Goal: Task Accomplishment & Management: Use online tool/utility

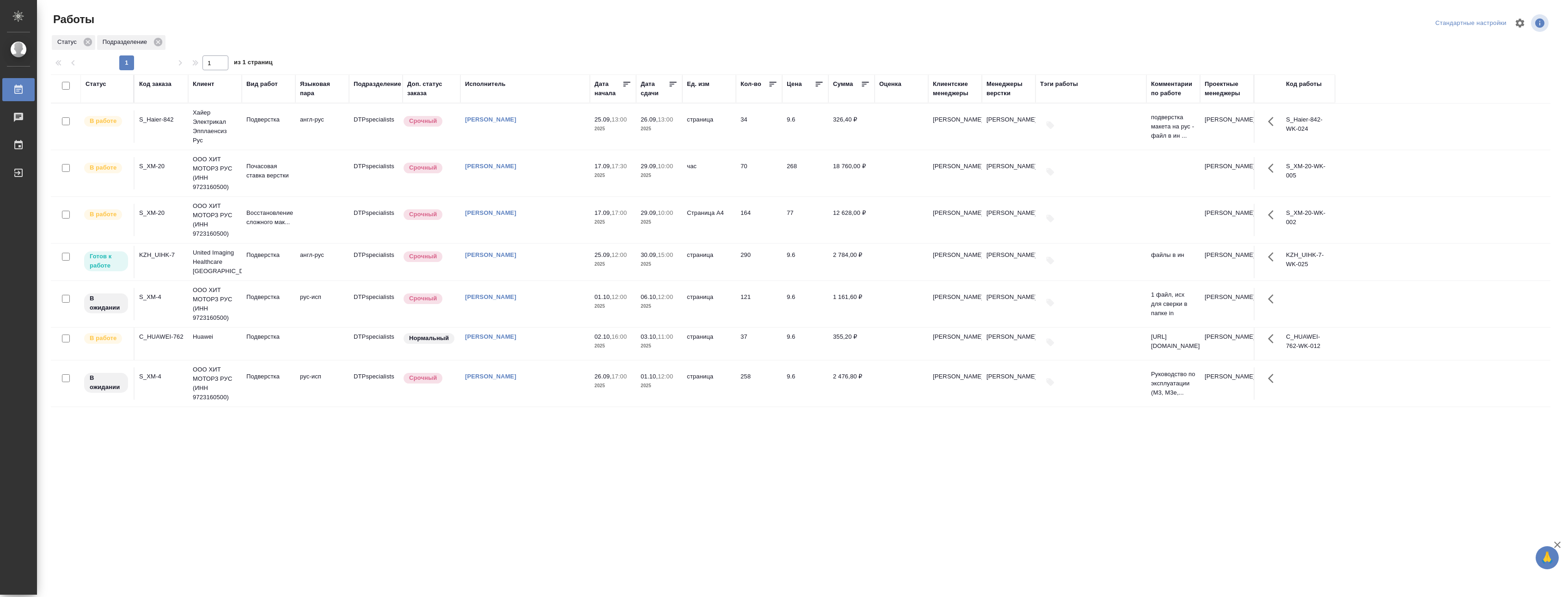
click at [672, 83] on icon at bounding box center [673, 84] width 9 height 9
click at [568, 269] on td "[PERSON_NAME]" at bounding box center [525, 262] width 130 height 32
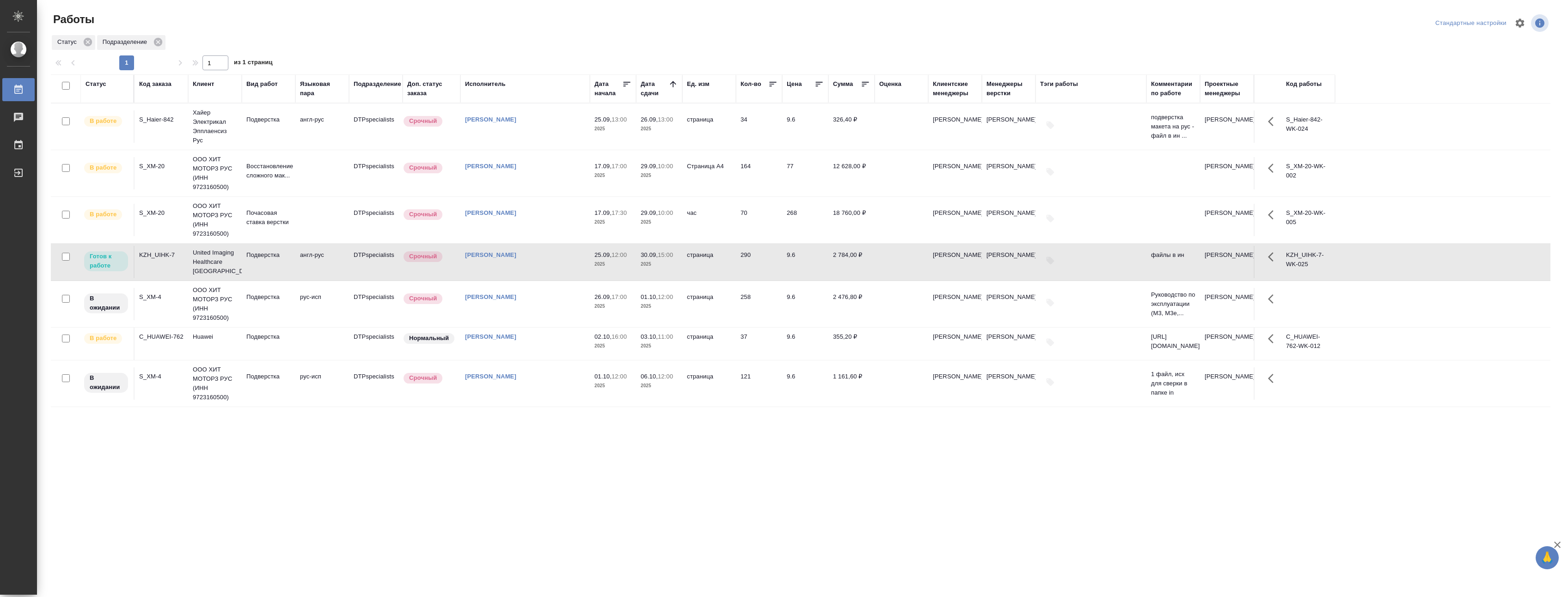
click at [568, 269] on td "[PERSON_NAME]" at bounding box center [525, 262] width 130 height 32
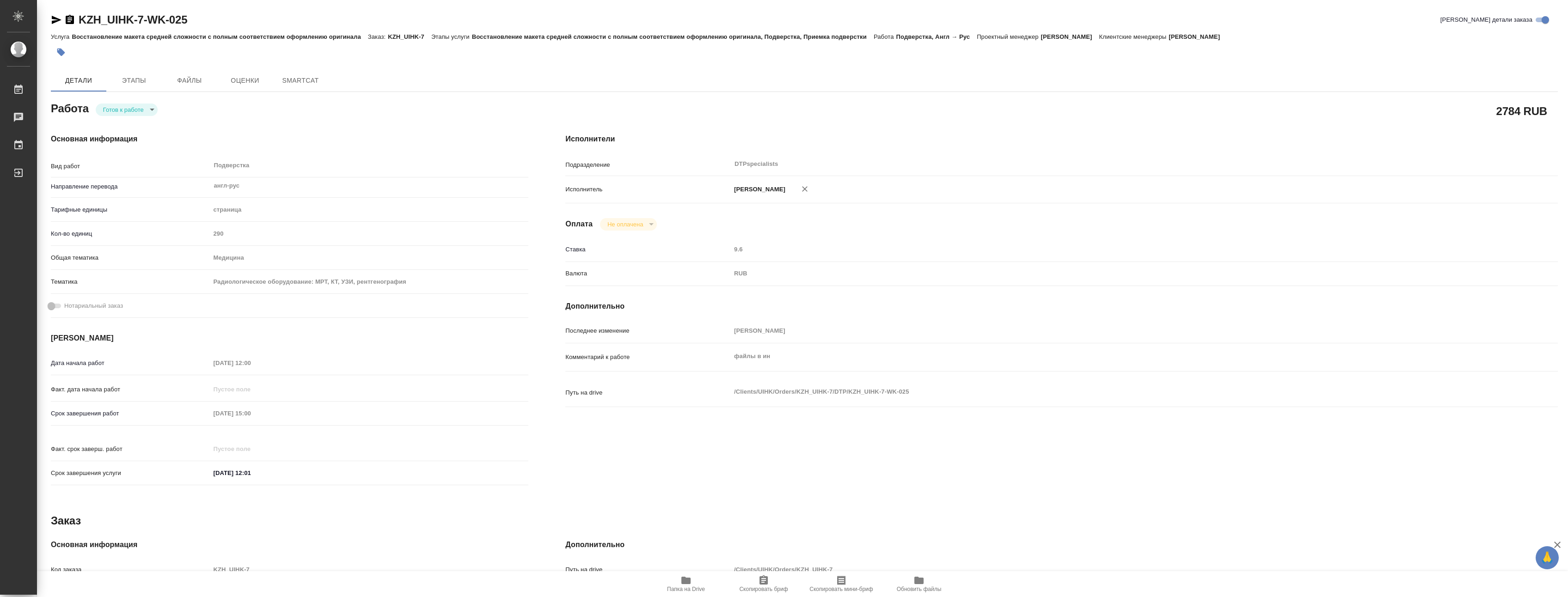
type textarea "x"
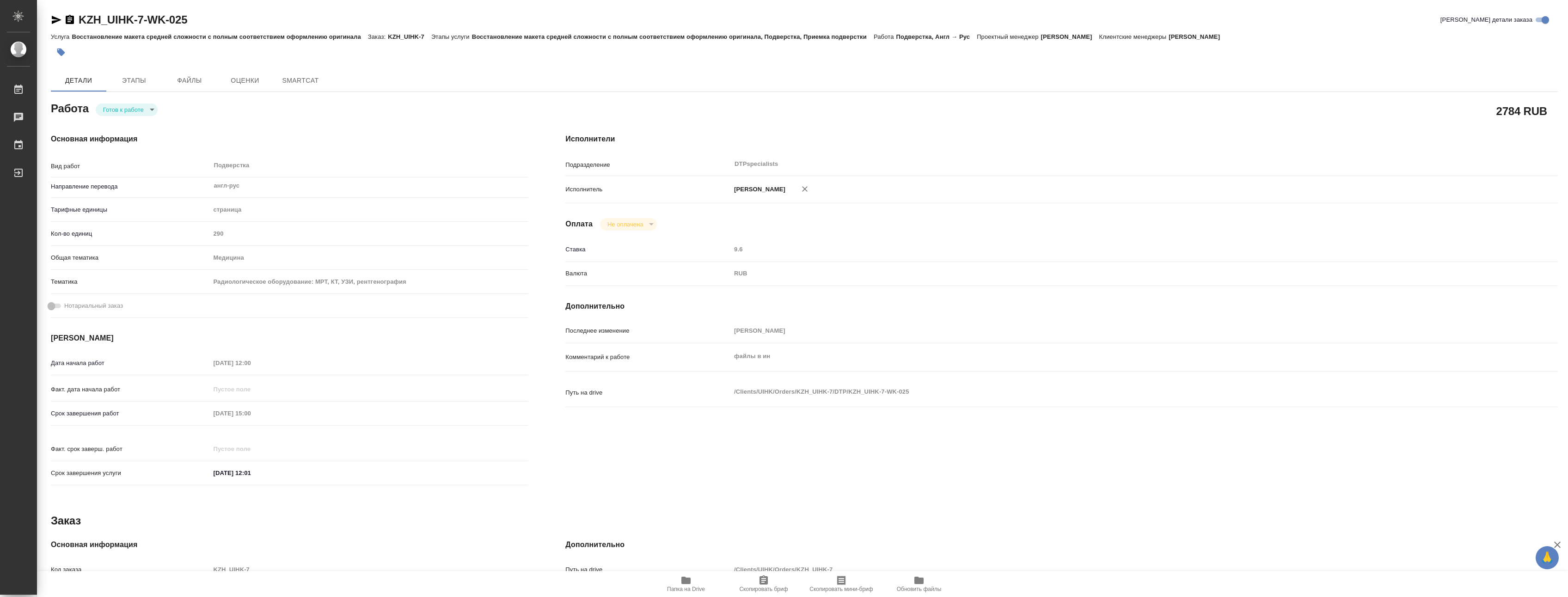
type textarea "x"
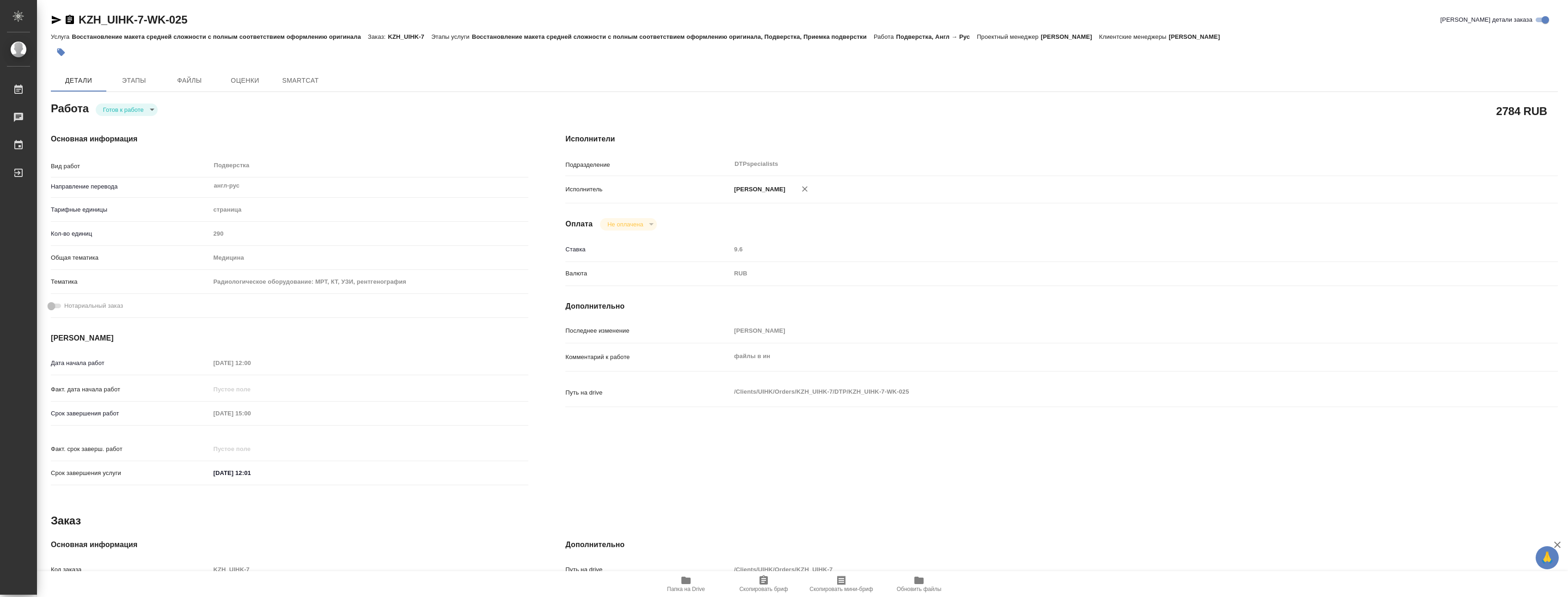
type textarea "x"
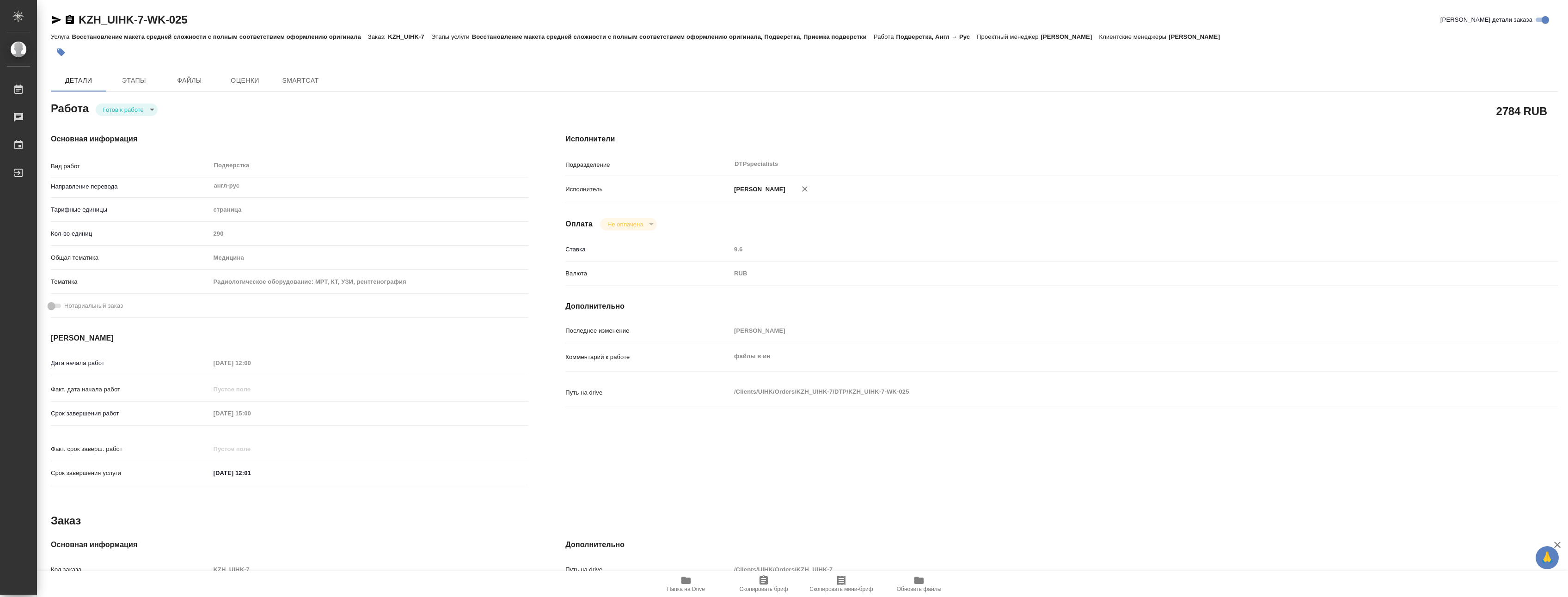
type textarea "x"
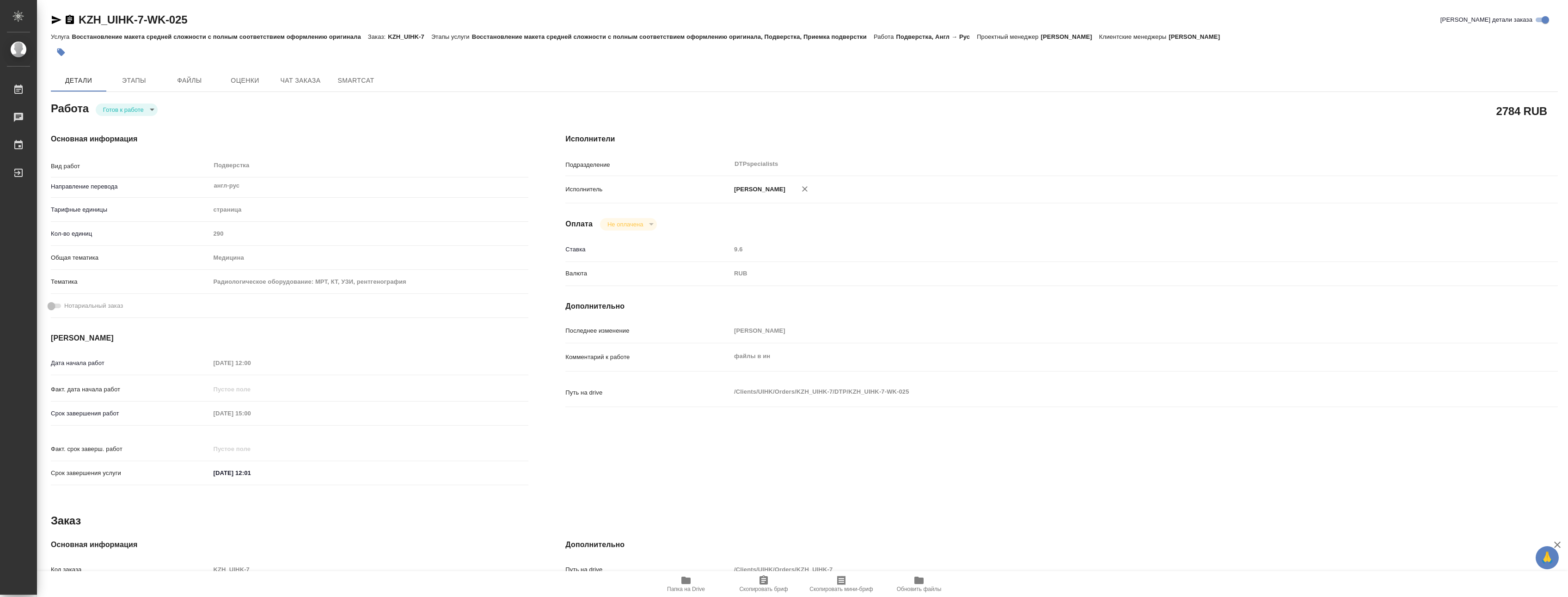
type textarea "x"
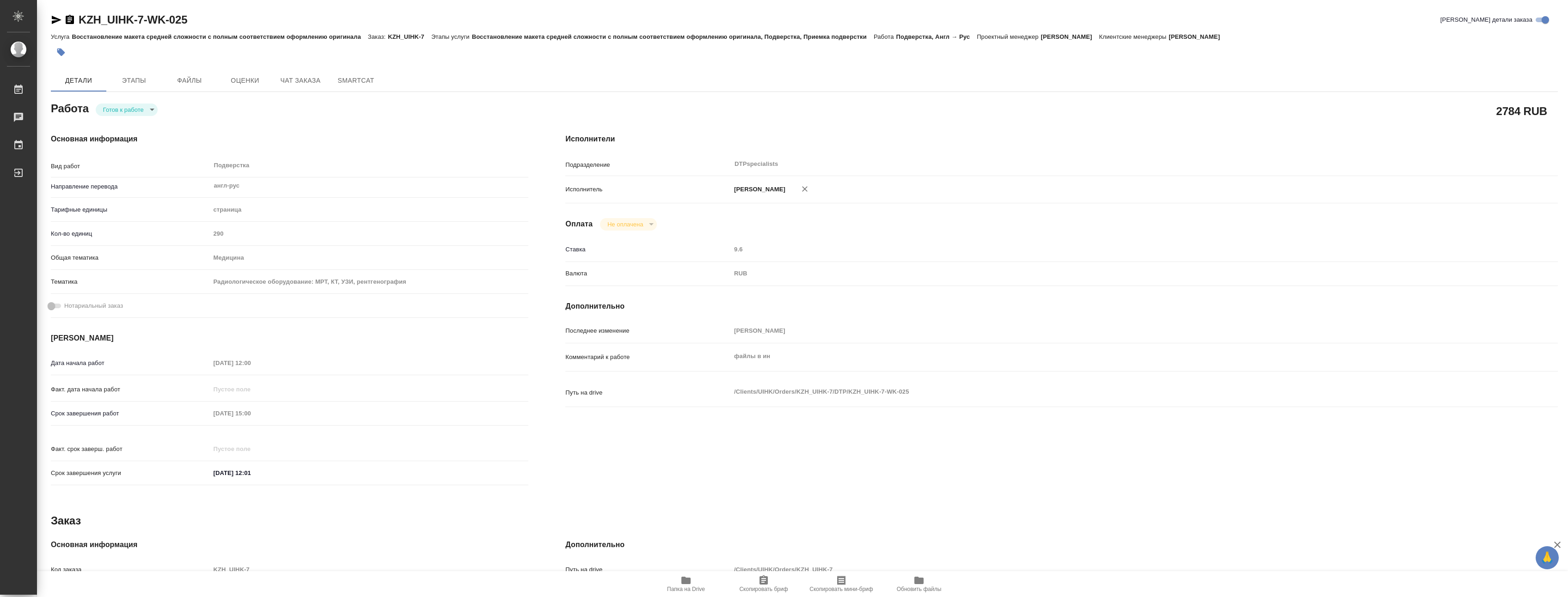
type textarea "x"
